Goal: Task Accomplishment & Management: Use online tool/utility

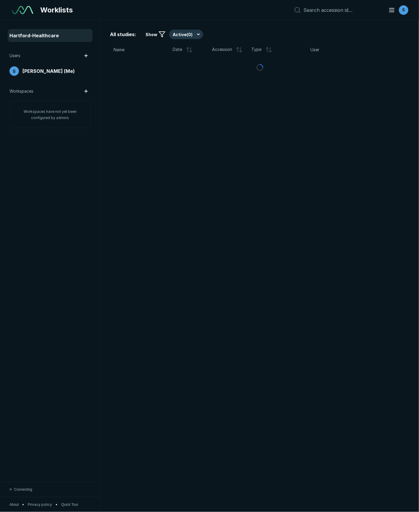
scroll to position [2961, 2649]
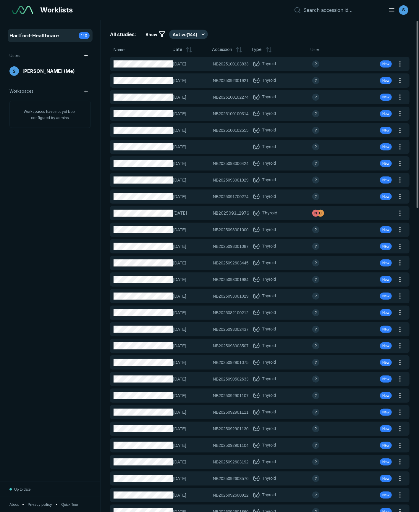
drag, startPoint x: 345, startPoint y: 25, endPoint x: 232, endPoint y: 39, distance: 114.6
click at [345, 25] on div "All studies: Show Active ( 144 ) Name Date Accession Type User [DATE] NB2025100…" at bounding box center [260, 266] width 319 height 492
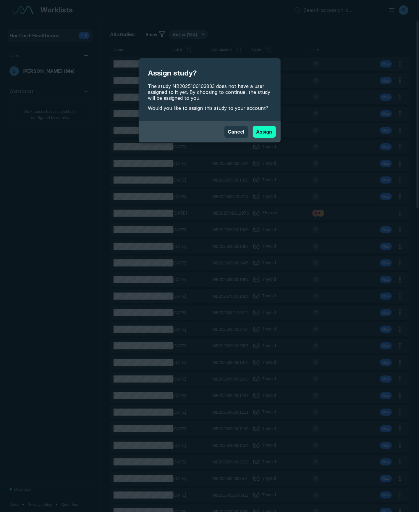
click at [262, 128] on button "Assign" at bounding box center [264, 132] width 23 height 12
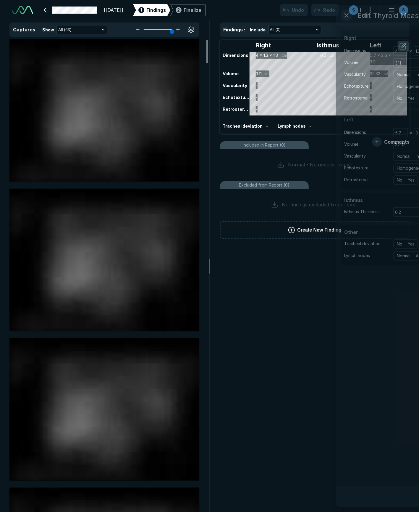
scroll to position [2961, 2649]
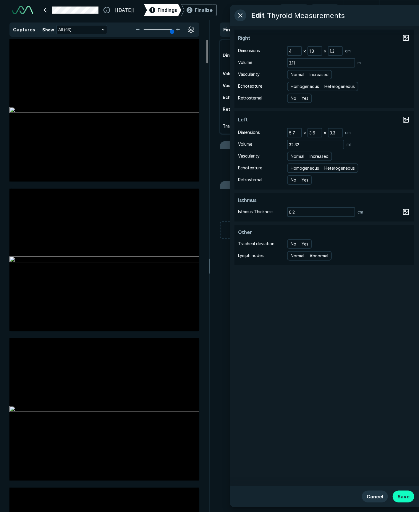
click at [405, 499] on button "Save" at bounding box center [404, 497] width 22 height 12
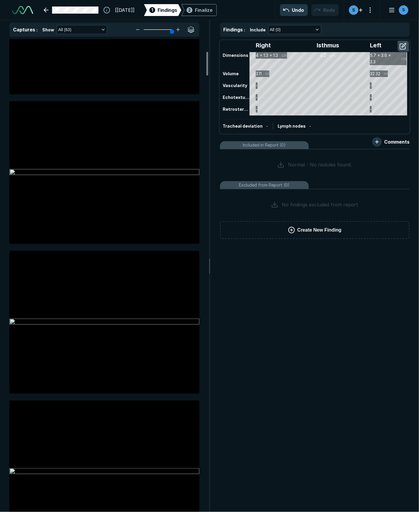
scroll to position [395, 0]
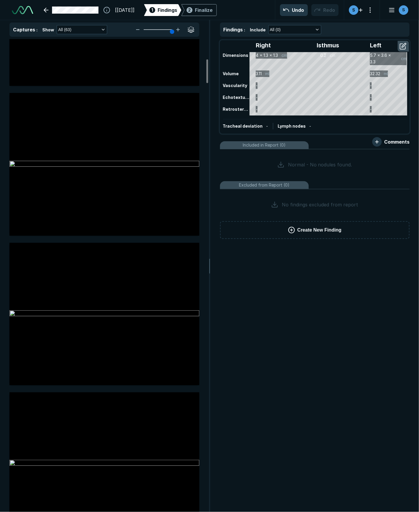
drag, startPoint x: 312, startPoint y: 292, endPoint x: 285, endPoint y: 221, distance: 75.5
click at [312, 292] on div "Findings : Include All (0) Right Isthmus Left Dimensions 4 x 1.3 x 1.3 cm 0.2 c…" at bounding box center [315, 266] width 209 height 492
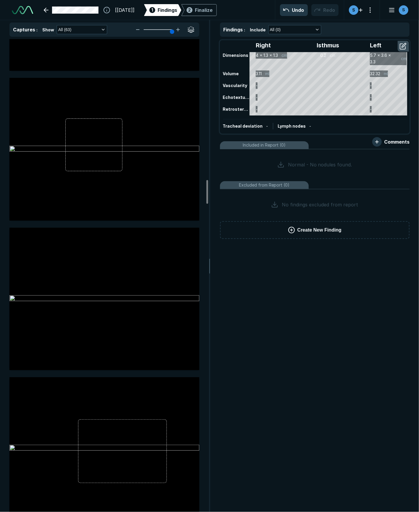
scroll to position [3039, 0]
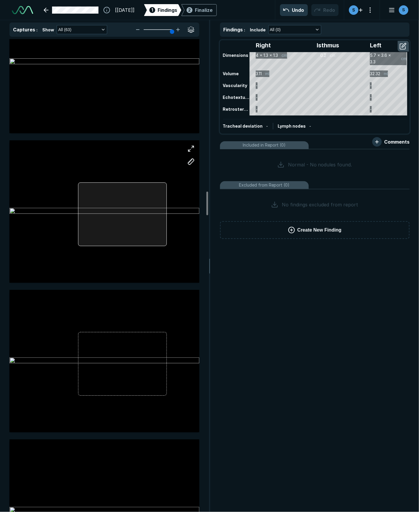
click at [125, 198] on div at bounding box center [104, 211] width 190 height 142
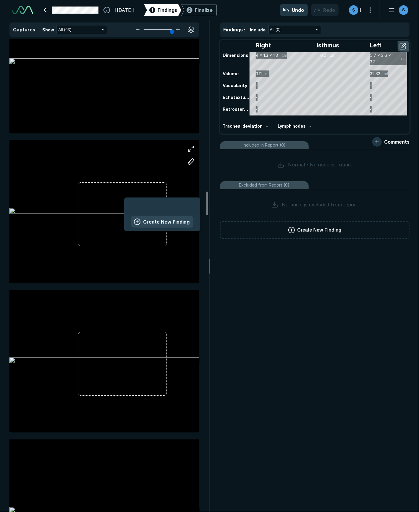
click at [144, 218] on button "Create New Finding" at bounding box center [162, 222] width 62 height 12
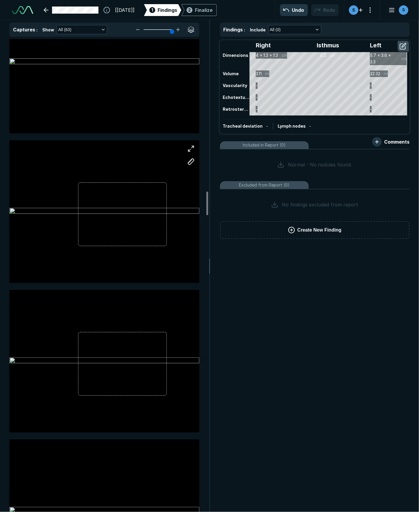
scroll to position [1809, 1606]
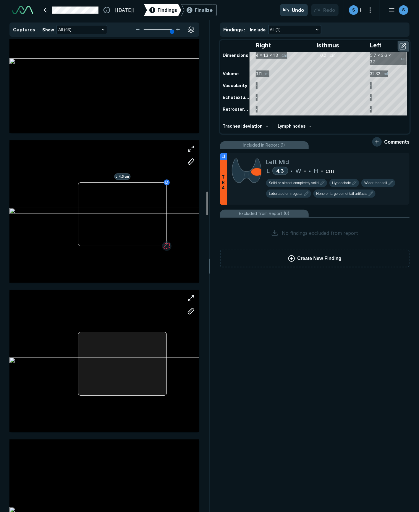
click at [146, 352] on div at bounding box center [122, 364] width 89 height 64
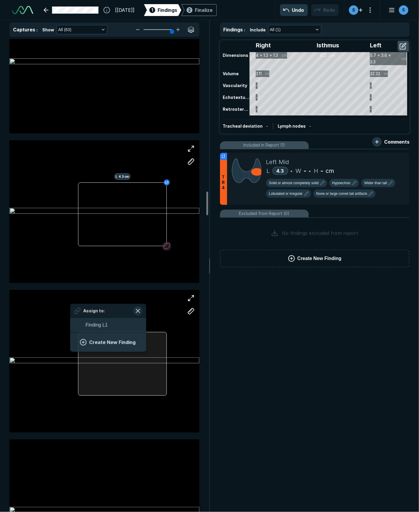
scroll to position [812, 1098]
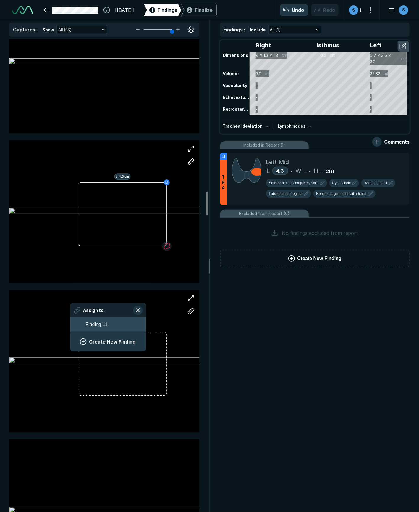
click at [117, 323] on button "Finding L1" at bounding box center [108, 324] width 76 height 14
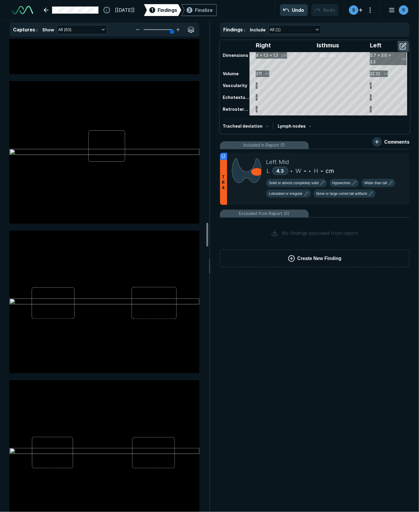
scroll to position [3671, 0]
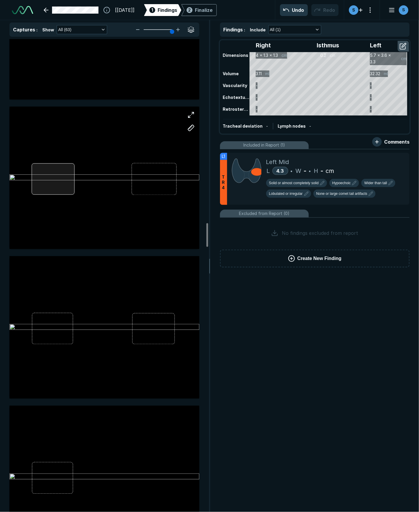
click at [48, 187] on div at bounding box center [104, 178] width 190 height 142
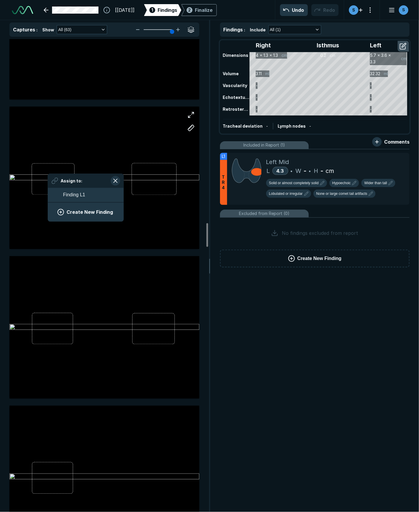
scroll to position [812, 1098]
click at [71, 197] on span "Finding L1" at bounding box center [74, 195] width 22 height 7
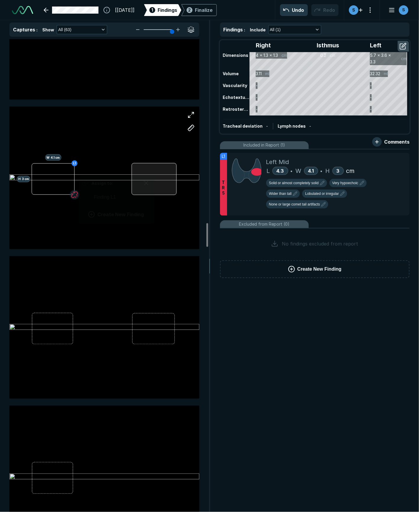
click at [154, 185] on div at bounding box center [154, 179] width 45 height 32
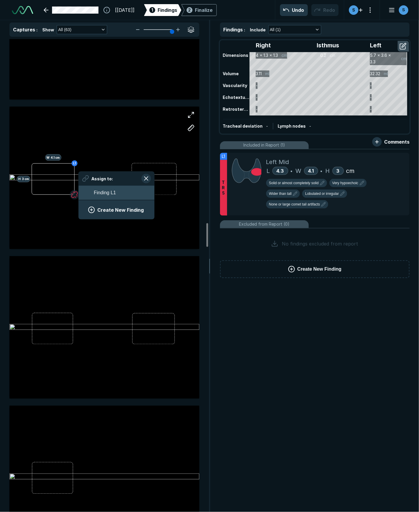
click at [124, 195] on button "Finding L1" at bounding box center [116, 193] width 76 height 14
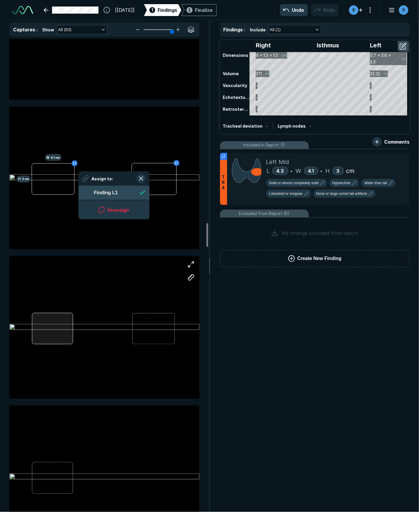
scroll to position [812, 1080]
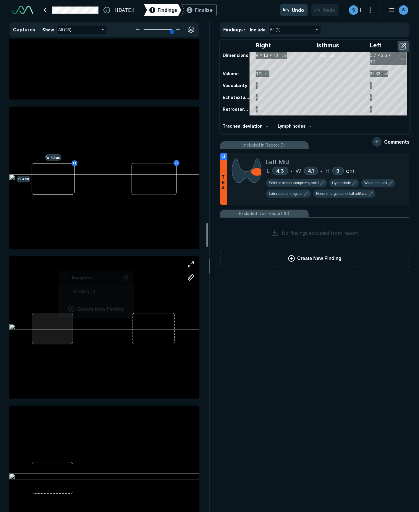
click at [59, 327] on div at bounding box center [52, 328] width 41 height 31
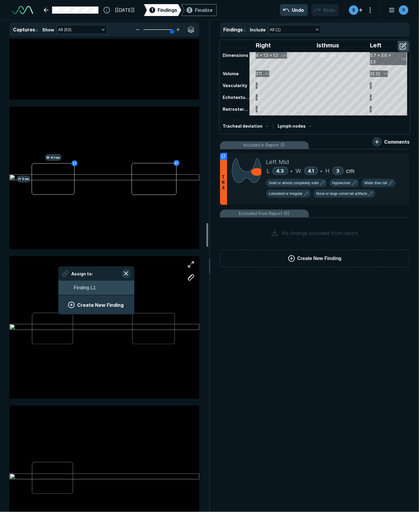
click at [75, 290] on span "Finding L1" at bounding box center [85, 287] width 22 height 7
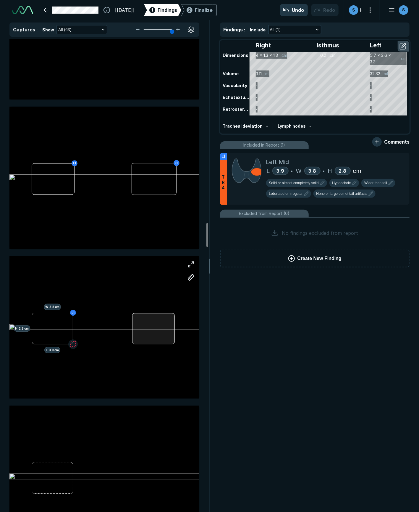
click at [160, 324] on div at bounding box center [153, 328] width 42 height 31
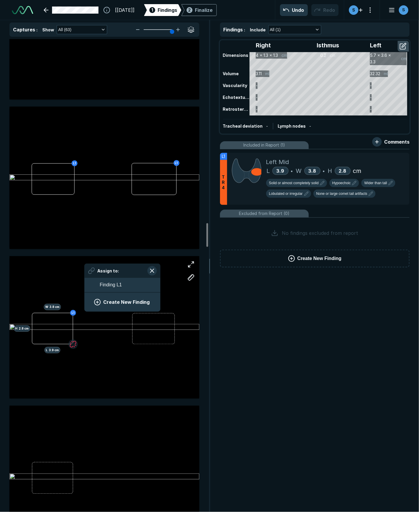
scroll to position [812, 1098]
click at [139, 287] on button "Finding L1" at bounding box center [122, 285] width 76 height 14
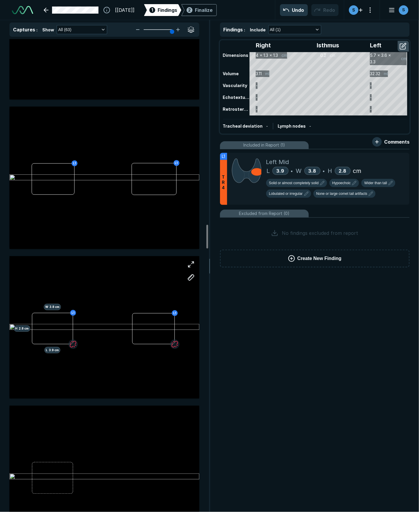
scroll to position [3908, 0]
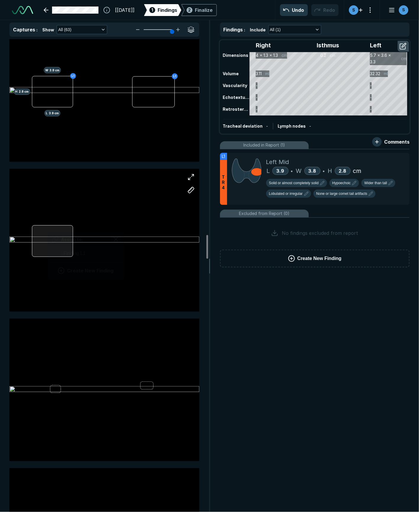
click at [49, 241] on div "Assign to: Finding L1 Create New Finding" at bounding box center [104, 240] width 190 height 142
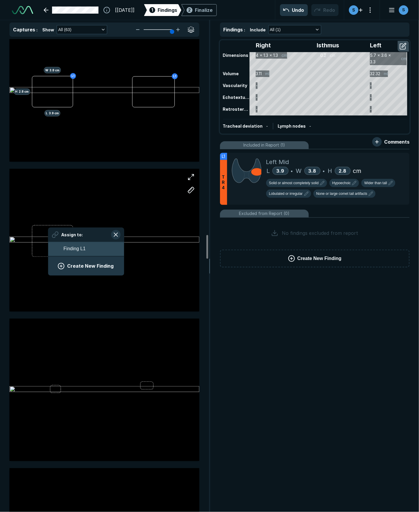
click at [65, 249] on span "Finding L1" at bounding box center [75, 248] width 22 height 7
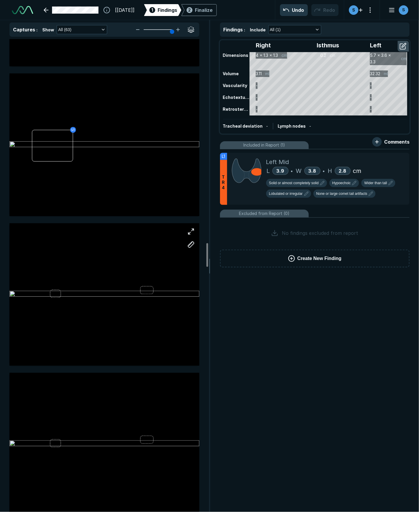
scroll to position [4145, 0]
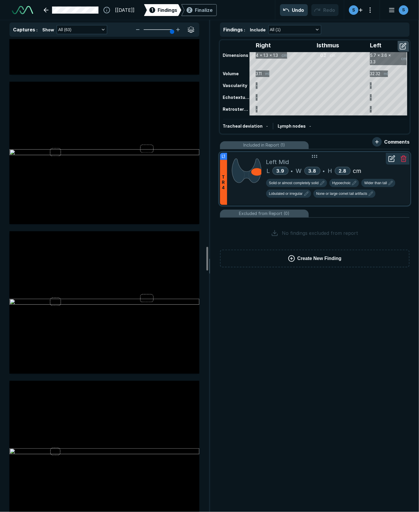
click at [391, 161] on icon at bounding box center [392, 158] width 7 height 7
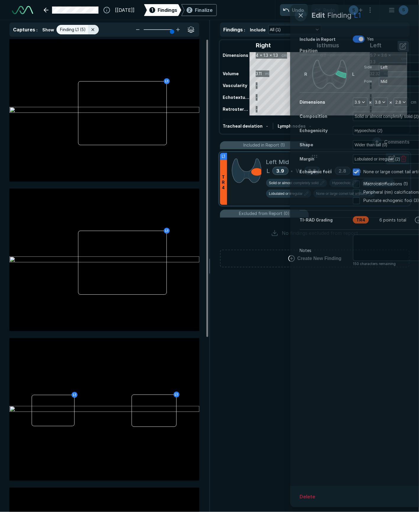
scroll to position [2824, 1606]
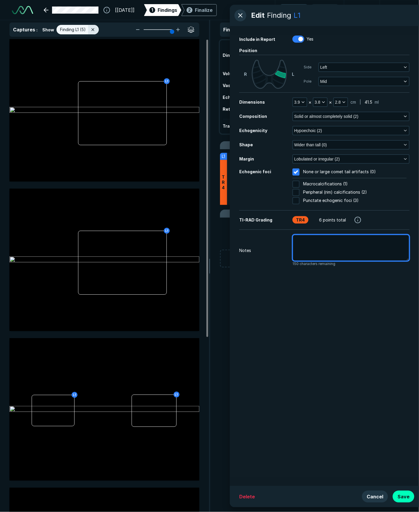
click at [319, 252] on textarea at bounding box center [351, 247] width 117 height 27
type textarea "x"
type textarea "P"
type textarea "x"
type textarea "Pr"
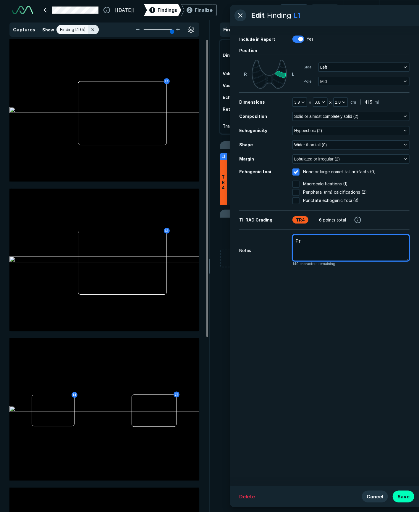
type textarea "x"
type textarea "Pre"
type textarea "x"
type textarea "Prev"
type textarea "x"
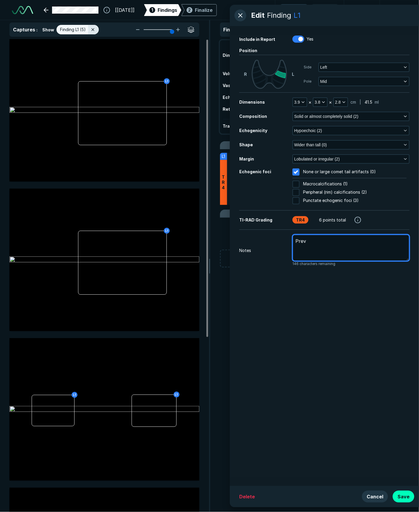
type textarea "Previ"
type textarea "x"
type textarea "Previo"
type textarea "x"
type textarea "Previou"
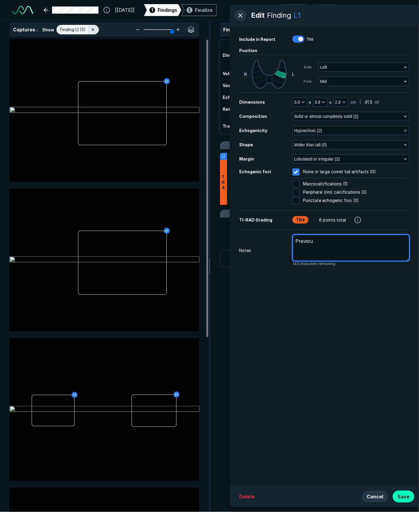
type textarea "x"
type textarea "Previous"
type textarea "x"
type textarea "Previousl"
type textarea "x"
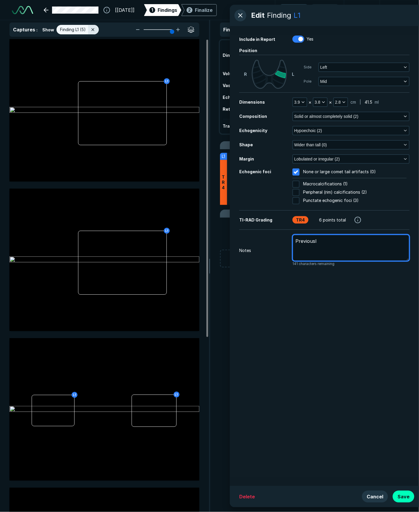
type textarea "Previously"
type textarea "x"
type textarea "Previously"
type textarea "x"
type textarea "Previously"
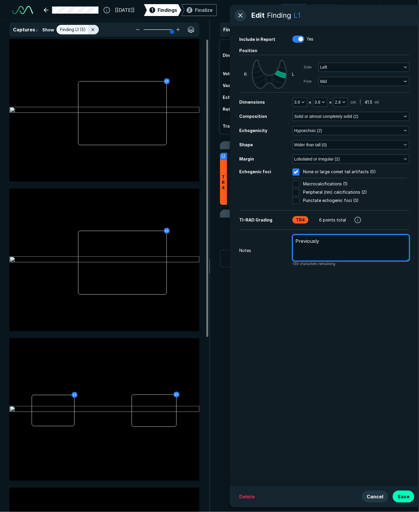
click at [351, 247] on textarea "Previously" at bounding box center [351, 247] width 117 height 27
type textarea "x"
type textarea "Previously 3"
type textarea "x"
type textarea "Previously 3."
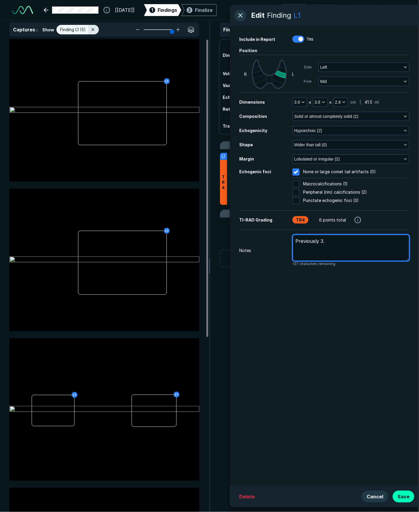
type textarea "x"
type textarea "Previously 3.6"
type textarea "x"
type textarea "Previously 3.6"
type textarea "x"
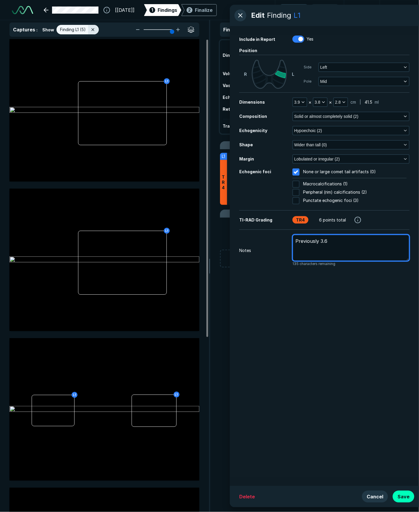
type textarea "Previously 3.6 x"
type textarea "x"
type textarea "Previously 3.6 x"
type textarea "x"
type textarea "Previously 3.6 x"
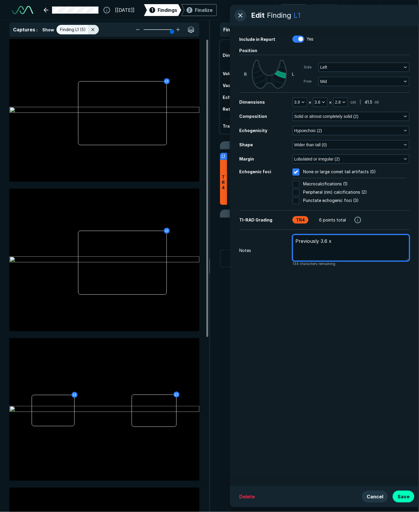
type textarea "x"
type textarea "Previously 3.6"
type textarea "x"
type textarea "Previously 3.6"
type textarea "x"
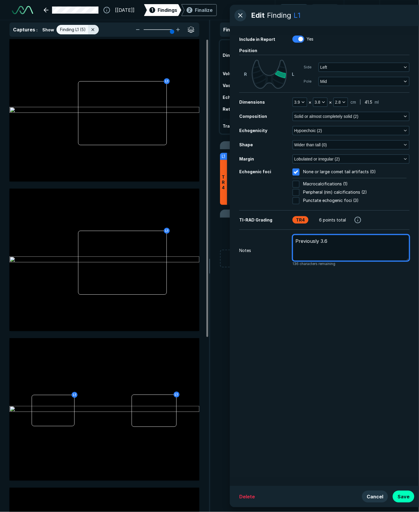
type textarea "Previously 3.6x"
type textarea "x"
type textarea "Previously 3.6x3"
type textarea "x"
type textarea "Previously 3.6x3."
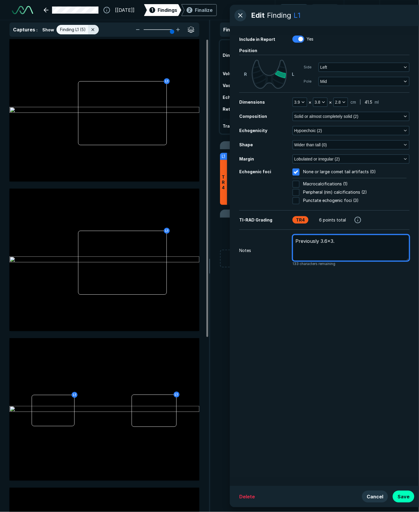
type textarea "x"
type textarea "Previously 3.6x3.0"
type textarea "x"
type textarea "Previously 3.6x3.0x"
type textarea "x"
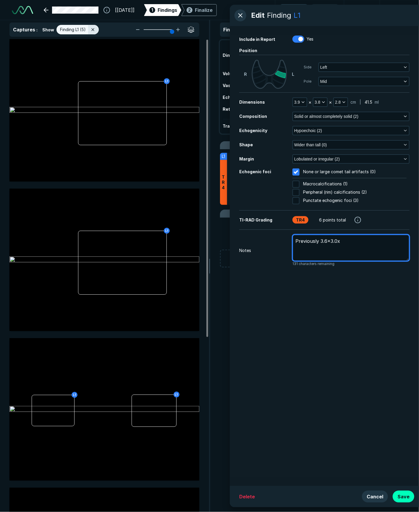
type textarea "Previously 3.6x3.0x2"
type textarea "x"
type textarea "Previously 3.6x3.0x2."
type textarea "x"
type textarea "Previously 3.6x3.0x2.1"
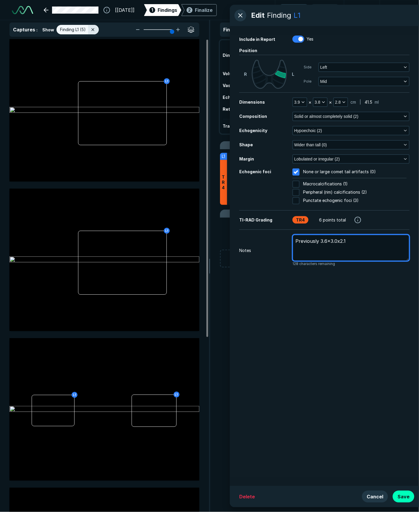
type textarea "x"
type textarea "Previously 3.6x3.0x2.1"
type textarea "x"
type textarea "Previously 3.6x3.0x2.1 c"
type textarea "x"
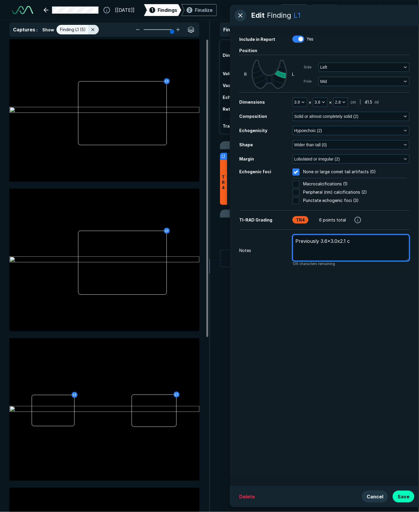
type textarea "Previously 3.6x3.0x2.1 cm"
type textarea "x"
type textarea "Previously 3.6x3.0x2.1 cm"
type textarea "x"
type textarea "Previously 3.6x3.0x2.1 cm o"
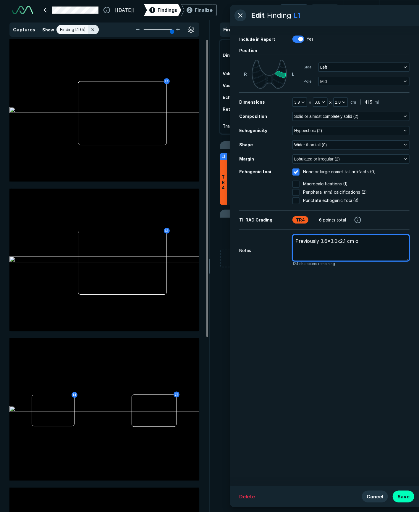
type textarea "x"
type textarea "Previously 3.6x3.0x2.1 cm on"
type textarea "x"
type textarea "Previously 3.6x3.0x2.1 cm on"
type textarea "x"
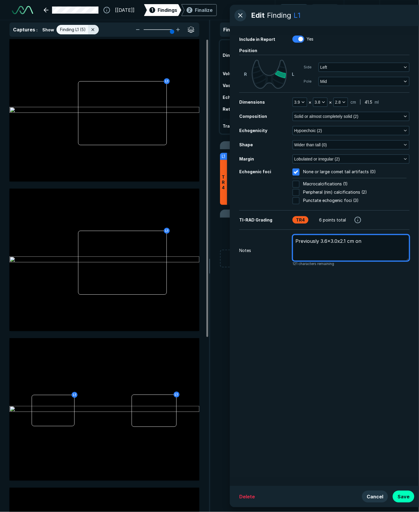
type textarea "Previously 3.6x3.0x2.1 cm on 7"
type textarea "x"
type textarea "Previously 3.6x3.0x2.1 cm on 7/"
type textarea "x"
type textarea "Previously 3.6x3.0x2.1 cm on 7/2"
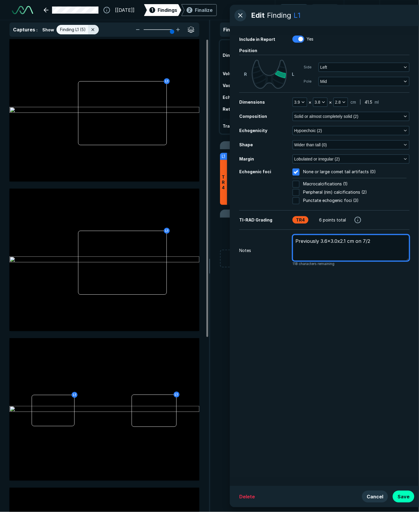
type textarea "x"
type textarea "Previously 3.6x3.0x2.1 cm on 7/24"
type textarea "x"
type textarea "Previously 3.6x3.0x2.1 cm on 7/24/"
type textarea "x"
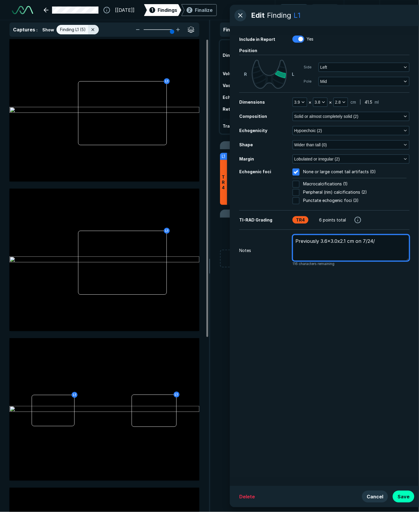
type textarea "Previously 3.6x3.0x2.1 cm on 7/24/2"
type textarea "x"
type textarea "Previously 3.6x3.0x2.1 cm on [DATE]"
type textarea "x"
type textarea "Previously 3.6x3.0x2.1 cm on 7/24/200"
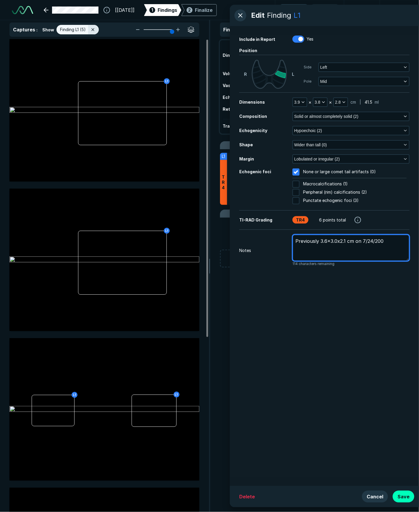
type textarea "x"
type textarea "Previously 3.6x3.0x2.1 cm on [DATE]"
type textarea "x"
type textarea "Previously 3.6x3.0x2.1 cm on [DATE]."
type textarea "x"
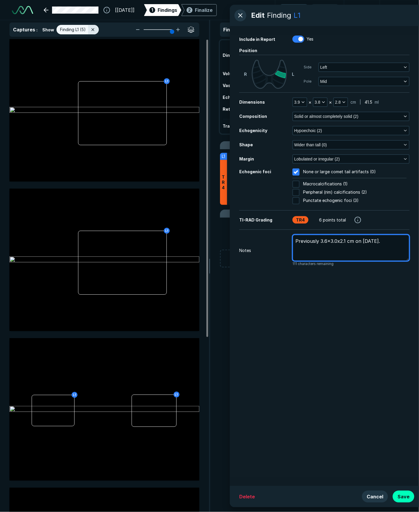
type textarea "Previously 3.6x3.0x2.1 cm on [DATE]."
type textarea "x"
type textarea "Previously 3.6x3.0x2.1 cm on [DATE]. P"
type textarea "x"
type textarea "Previously 3.6x3.0x2.1 cm on [DATE]. Pr"
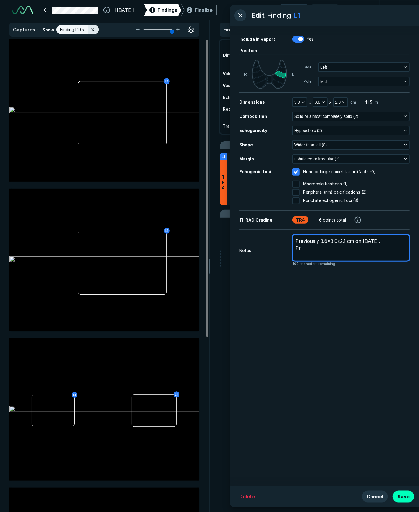
type textarea "x"
type textarea "Previously 3.6x3.0x2.1 cm on [DATE]. Pre"
type textarea "x"
type textarea "Previously 3.6x3.0x2.1 cm on [DATE]. Prev"
type textarea "x"
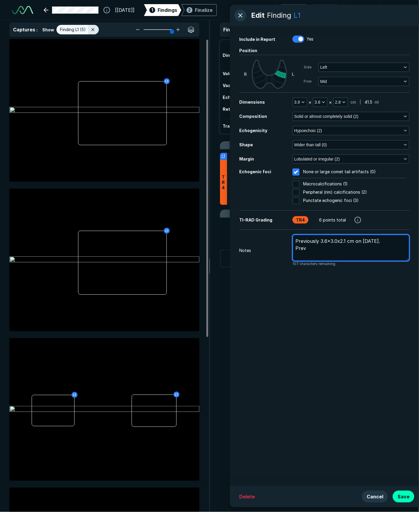
type textarea "Previously 3.6x3.0x2.1 cm on [DATE]. Previ"
type textarea "x"
type textarea "Previously 3.6x3.0x2.1 cm on [DATE]. Previo"
type textarea "x"
type textarea "Previously 3.6x3.0x2.1 cm on [DATE]. Previou"
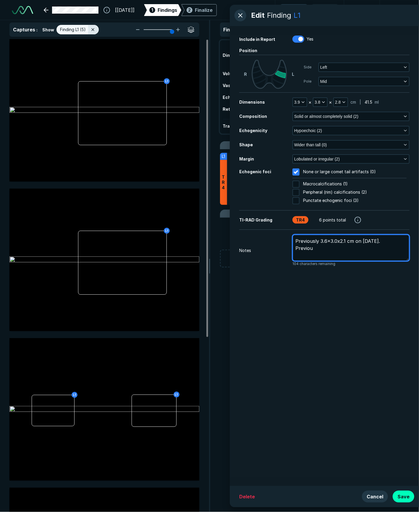
type textarea "x"
type textarea "Previously 3.6x3.0x2.1 cm on [DATE]. Previous"
type textarea "x"
type textarea "Previously 3.6x3.0x2.1 cm on [DATE]. Previousl"
type textarea "x"
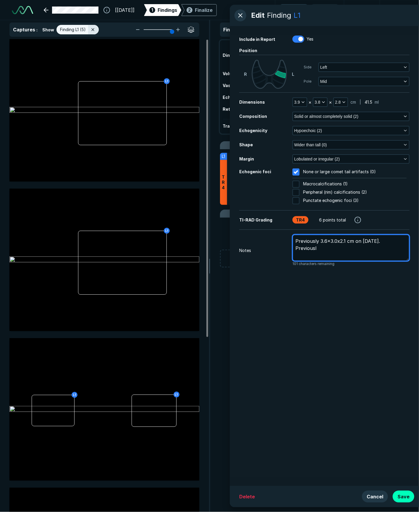
type textarea "Previously 3.6x3.0x2.1 cm on [DATE]. Previously"
type textarea "x"
type textarea "Previously 3.6x3.0x2.1 cm on [DATE]. Previously"
type textarea "x"
type textarea "Previously 3.6x3.0x2.1 cm on [DATE]. Previously i"
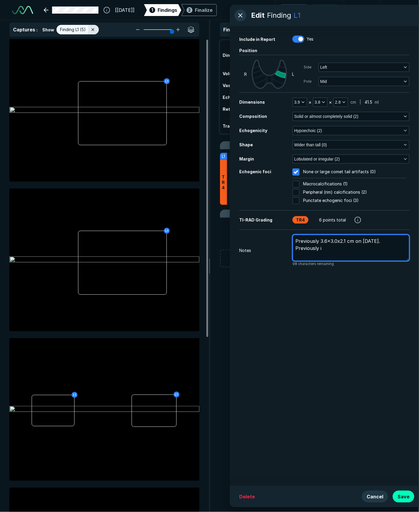
type textarea "x"
type textarea "Previously 3.6x3.0x2.1 cm on [DATE]. Previously"
type textarea "x"
type textarea "Previously 3.6x3.0x2.1 cm on [DATE]. Previously b"
type textarea "x"
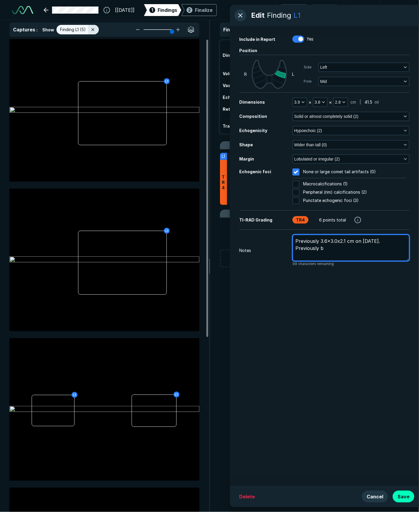
type textarea "Previously 3.6x3.0x2.1 cm on [DATE]. Previously bi"
type textarea "x"
type textarea "Previously 3.6x3.0x2.1 cm on [DATE]. Previously bio"
type textarea "x"
type textarea "Previously 3.6x3.0x2.1 cm on [DATE]. Previously biop"
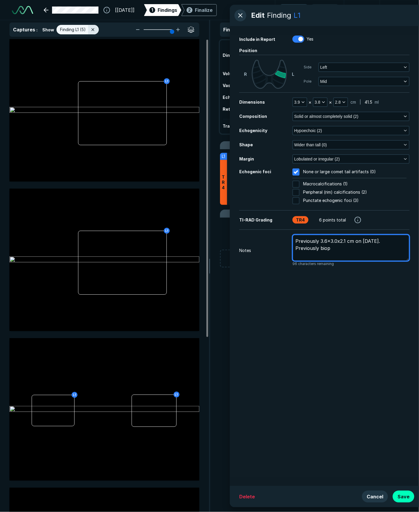
type textarea "x"
type textarea "Previously 3.6x3.0x2.1 cm on [DATE]. Previously biops"
type textarea "x"
type textarea "Previously 3.6x3.0x2.1 cm on [DATE]. Previously biopsi"
type textarea "x"
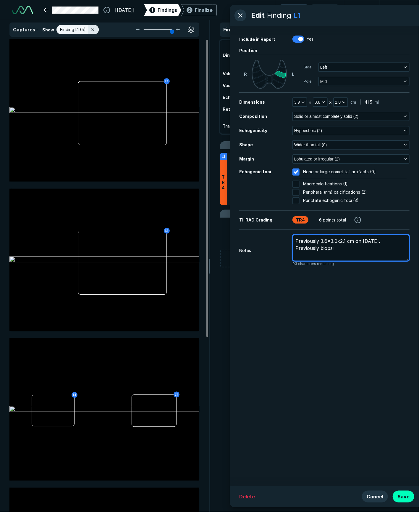
type textarea "Previously 3.6x3.0x2.1 cm on [DATE]. Previously biopsie"
type textarea "x"
type textarea "Previously 3.6x3.0x2.1 cm on [DATE]. Previously biopsied"
type textarea "x"
type textarea "Previously 3.6x3.0x2.1 cm on [DATE]. Previously biopsied"
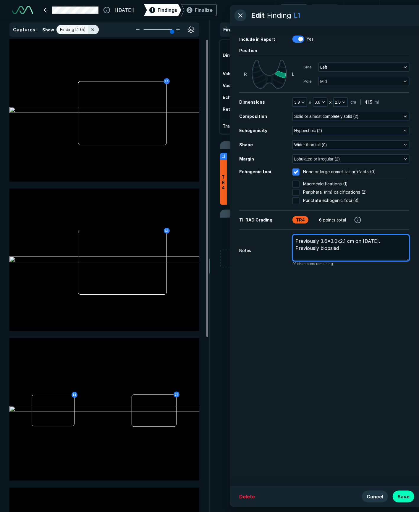
type textarea "x"
type textarea "Previously 3.6x3.0x2.1 cm on [DATE]. Previously biopsied o"
type textarea "x"
type textarea "Previously 3.6x3.0x2.1 cm on [DATE]. Previously biopsied on"
type textarea "x"
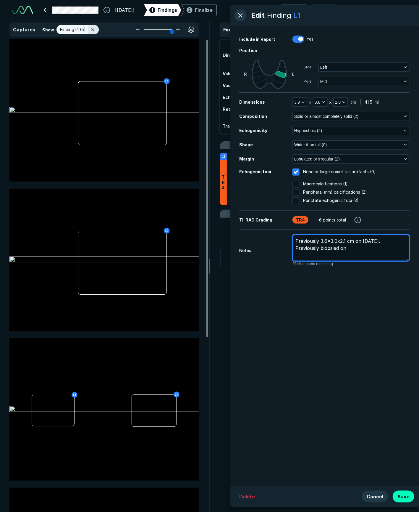
type textarea "Previously 3.6x3.0x2.1 cm on [DATE]. Previously biopsied on"
type textarea "x"
type textarea "Previously 3.6x3.0x2.1 cm on [DATE]. Previously biopsied on 7"
type textarea "x"
type textarea "Previously 3.6x3.0x2.1 cm on [DATE]. Previously biopsied on 7/"
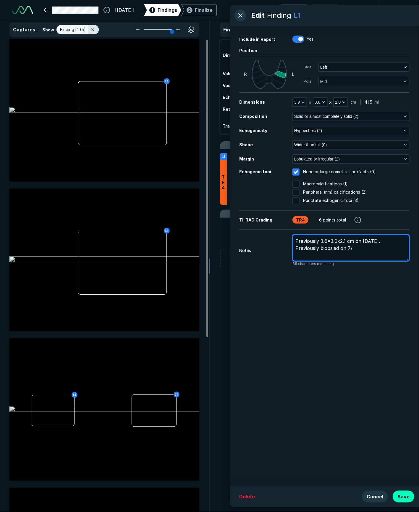
type textarea "x"
type textarea "Previously 3.6x3.0x2.1 cm on [DATE]. Previously biopsied on 7/2"
type textarea "x"
type textarea "Previously 3.6x3.0x2.1 cm on [DATE]. Previously biopsied on 7/24"
type textarea "x"
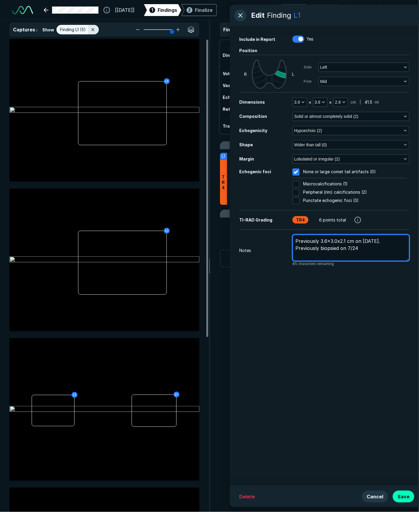
type textarea "Previously 3.6x3.0x2.1 cm on [DATE]. Previously biopsied on 7/24/"
type textarea "x"
type textarea "Previously 3.6x3.0x2.1 cm on [DATE]. Previously biopsied on 7/24/2"
type textarea "x"
type textarea "Previously 3.6x3.0x2.1 cm on [DATE]. Previously biopsied on [DATE]"
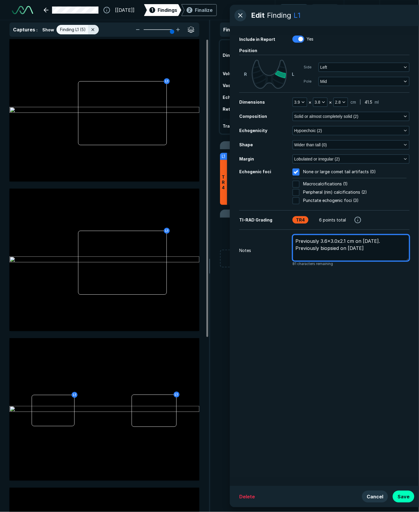
type textarea "x"
type textarea "Previously 3.6x3.0x2.1 cm on [DATE]. Previously biopsied on 7/24/200"
type textarea "x"
type textarea "Previously 3.6x3.0x2.1 cm on [DATE]. Previously biopsied on [DATE]"
drag, startPoint x: 326, startPoint y: 240, endPoint x: 333, endPoint y: 241, distance: 6.9
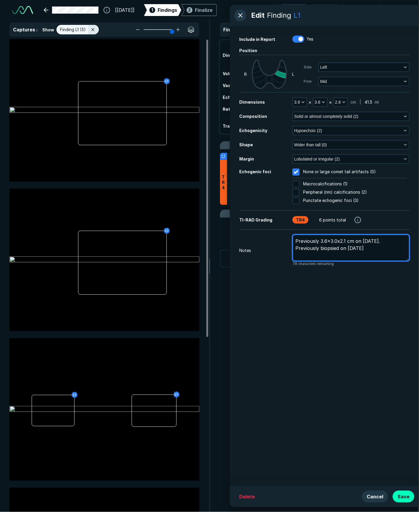
click at [326, 240] on textarea "Previously 3.6x3.0x2.1 cm on [DATE]. Previously biopsied on [DATE]" at bounding box center [351, 247] width 117 height 27
type textarea "x"
type textarea "Previously 3.6 x3.0x2.1 cm on [DATE]. Previously biopsied on [DATE]"
type textarea "x"
type textarea "Previously 3.6 x 3.0x2.1 cm on [DATE]. Previously biopsied on [DATE]"
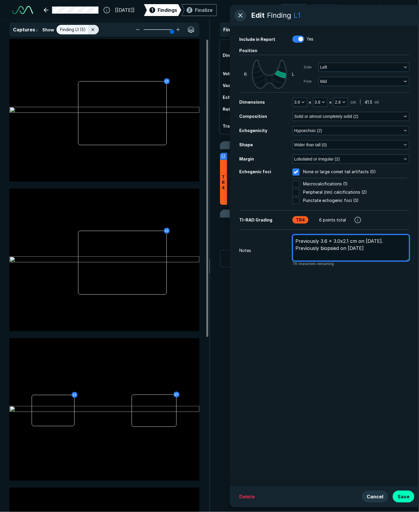
type textarea "x"
type textarea "Previously 3.6 x 3.0 x2.1 cm on [DATE]. Previously biopsied on [DATE]"
type textarea "x"
type textarea "Previously 3.6 x 3.0 x 2.1 cm on [DATE]. Previously biopsied on [DATE]"
click at [395, 250] on textarea "Previously 3.6 x 3.0 x 2.1 cm on [DATE]. Previously biopsied on [DATE]" at bounding box center [351, 247] width 117 height 27
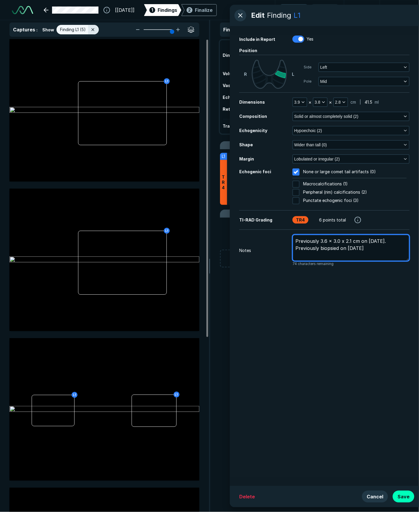
type textarea "x"
type textarea "Previously 3.6 x 3.0 x 2.1 cm on [DATE]. Previously biopsied on [DATE]."
type textarea "x"
type textarea "Previously 3.6 x 3.0 x 2.1 cm on [DATE]. Previously biopsied on [DATE]."
drag, startPoint x: 405, startPoint y: 497, endPoint x: 340, endPoint y: 304, distance: 203.6
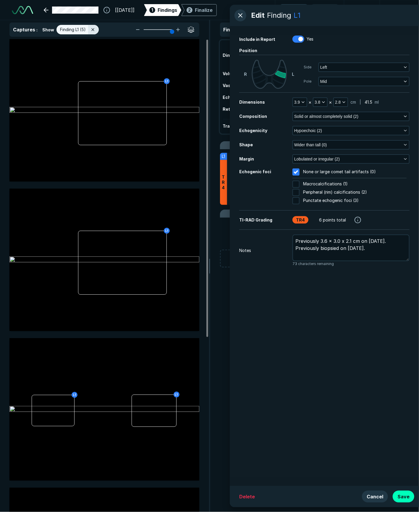
click at [405, 497] on button "Save" at bounding box center [404, 497] width 22 height 12
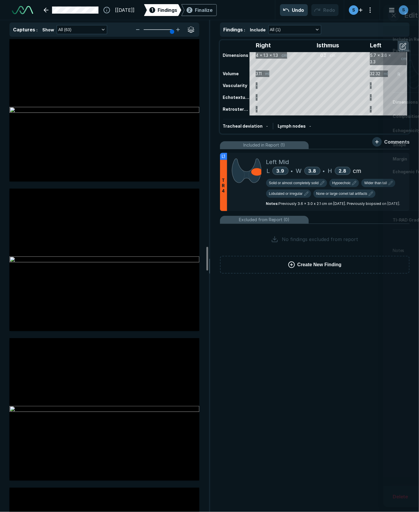
scroll to position [4145, 0]
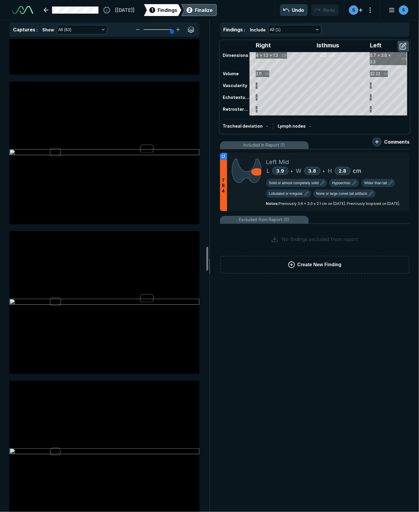
click at [213, 10] on div "Finalize" at bounding box center [204, 10] width 18 height 7
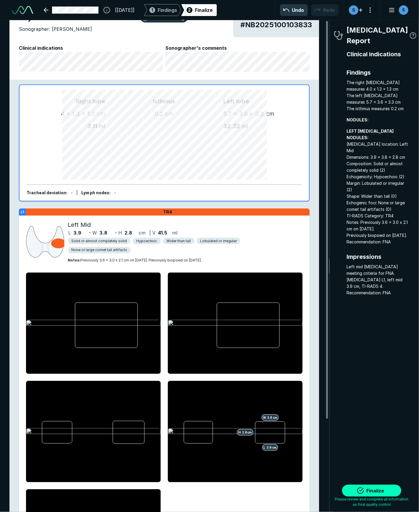
scroll to position [115, 0]
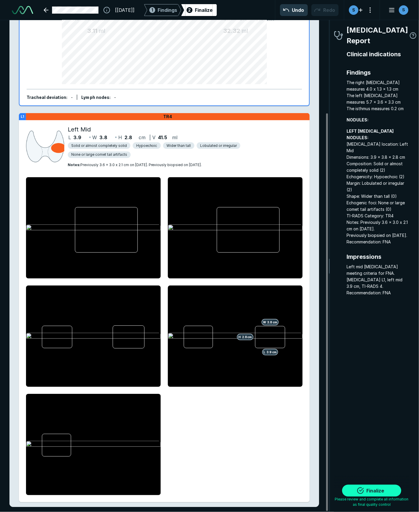
click at [369, 487] on button "Finalize" at bounding box center [372, 491] width 59 height 12
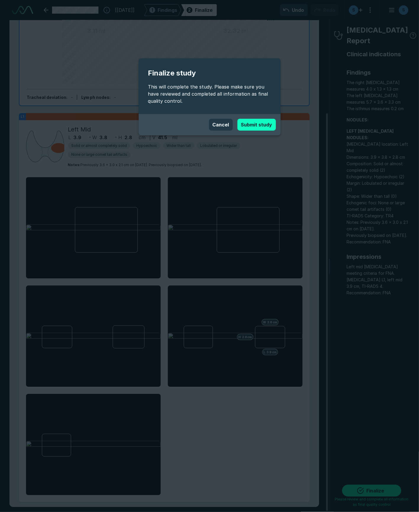
click at [256, 125] on button "Submit study" at bounding box center [257, 125] width 38 height 12
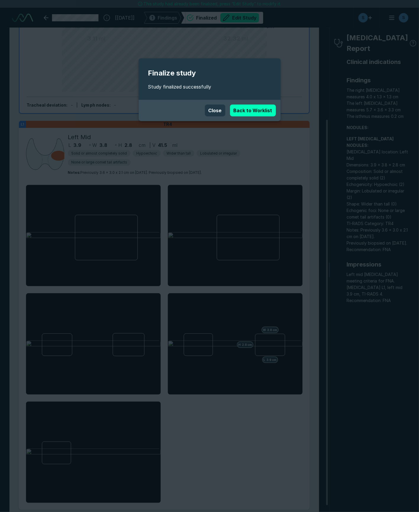
drag, startPoint x: 256, startPoint y: 247, endPoint x: 251, endPoint y: 164, distance: 83.6
click at [256, 247] on div "Finalize study Study finalized successfully Close Back to Worklist" at bounding box center [209, 256] width 419 height 512
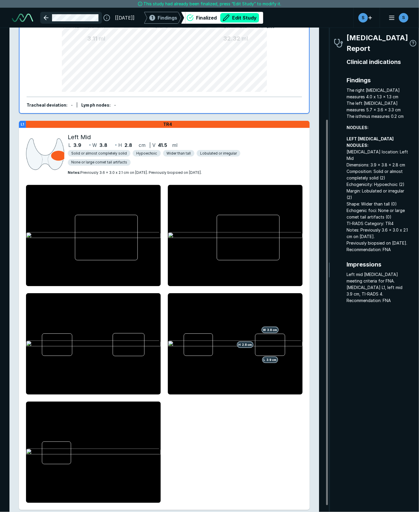
click at [67, 16] on link at bounding box center [71, 18] width 62 height 12
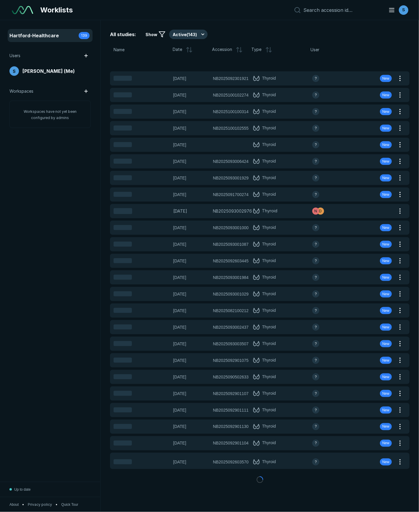
scroll to position [2961, 2649]
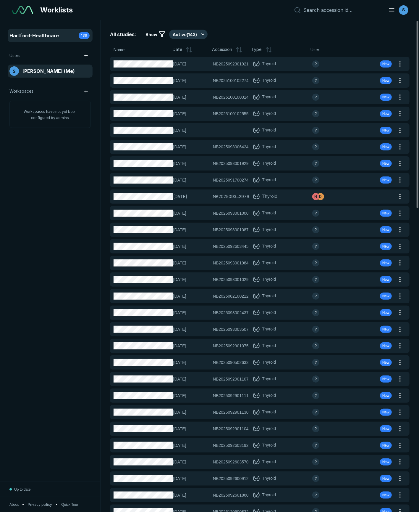
click at [52, 70] on span "[PERSON_NAME] (Me)" at bounding box center [48, 70] width 52 height 7
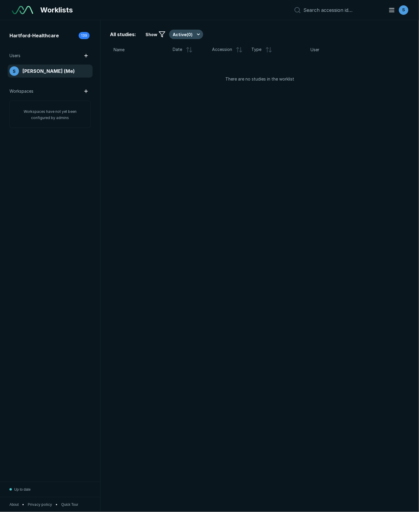
click at [185, 34] on button "Active ( 0 )" at bounding box center [186, 34] width 34 height 9
click at [188, 60] on span "Completed ( 4 )" at bounding box center [190, 63] width 28 height 7
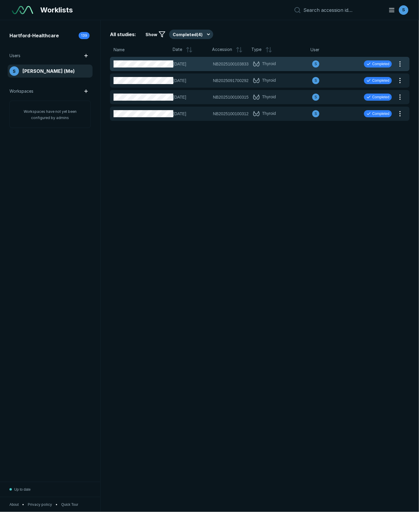
click at [258, 63] on icon at bounding box center [257, 64] width 8 height 6
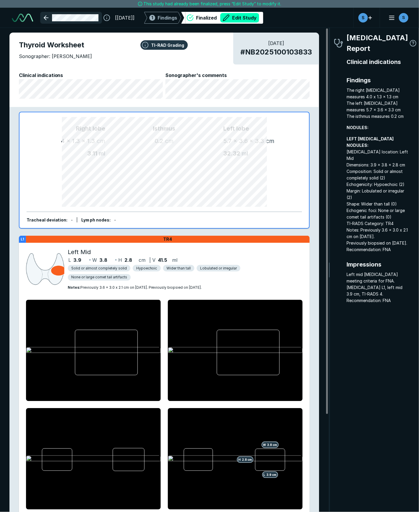
click at [59, 17] on link at bounding box center [71, 18] width 62 height 12
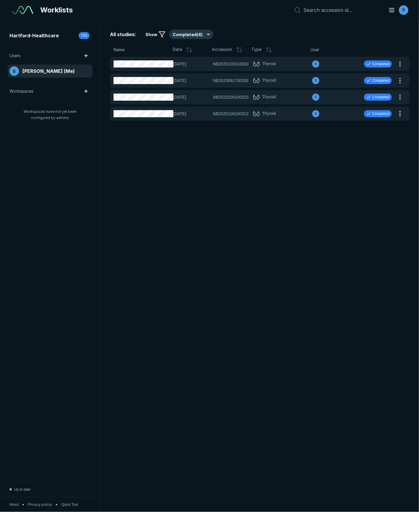
scroll to position [2961, 2649]
click at [219, 242] on div "All studies: Show Completed ( 4 ) Name Date Accession Type User [DATE] NB202510…" at bounding box center [260, 266] width 319 height 492
drag, startPoint x: 246, startPoint y: 229, endPoint x: 206, endPoint y: 45, distance: 188.5
click at [246, 229] on div "All studies: Show Completed ( 4 ) Name Date Accession Type User [DATE] NB202510…" at bounding box center [260, 266] width 319 height 492
click at [208, 66] on span "[DATE]" at bounding box center [191, 64] width 36 height 7
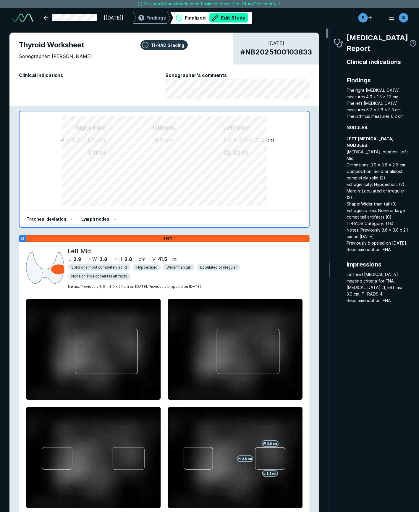
scroll to position [2927, 2649]
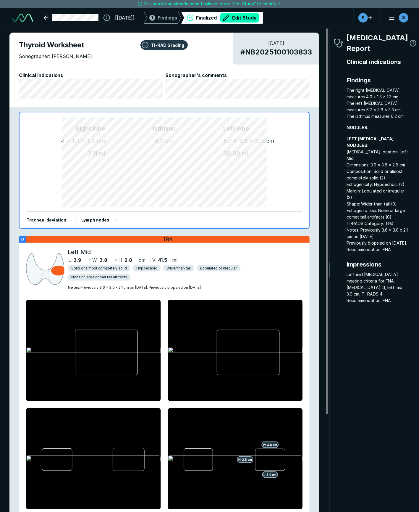
drag, startPoint x: 374, startPoint y: 322, endPoint x: 293, endPoint y: 102, distance: 233.8
click at [374, 322] on div "[MEDICAL_DATA] Report Clinical indications Findings The right [MEDICAL_DATA] me…" at bounding box center [372, 265] width 76 height 465
click at [73, 19] on link at bounding box center [71, 18] width 62 height 12
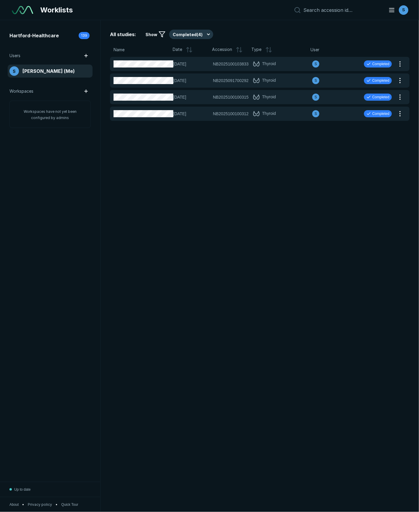
scroll to position [2866, 2101]
drag, startPoint x: 318, startPoint y: 480, endPoint x: 279, endPoint y: 190, distance: 292.7
click at [318, 480] on div "All studies: Show Completed ( 4 ) Name Date Accession Type User [DATE] NB202510…" at bounding box center [260, 266] width 319 height 492
click at [226, 67] on div "[DATE] NB2025100103833 NB2025100103833 Thyroid S Completed" at bounding box center [253, 64] width 286 height 14
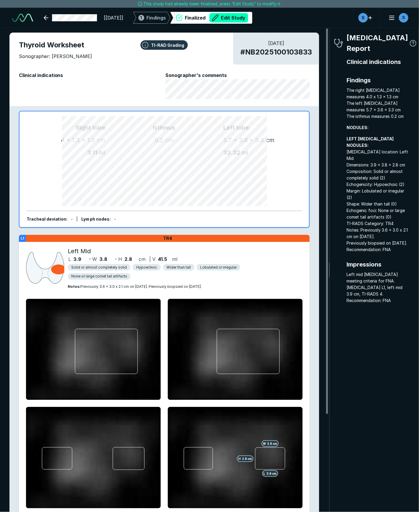
scroll to position [2927, 2649]
